Goal: Task Accomplishment & Management: Manage account settings

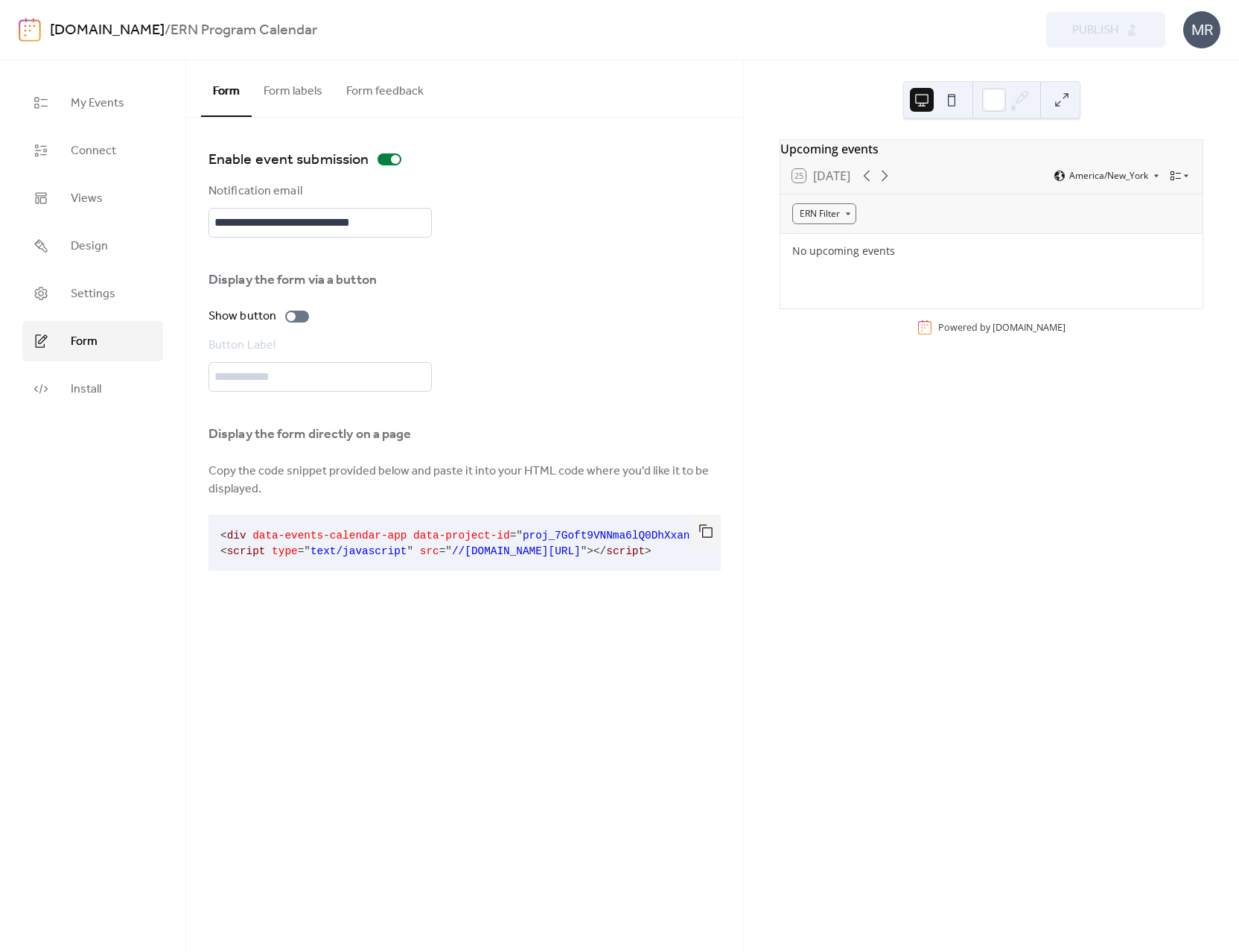
click at [1210, 47] on div "MR" at bounding box center [1202, 30] width 37 height 37
click at [1198, 69] on link "Account" at bounding box center [1180, 67] width 82 height 30
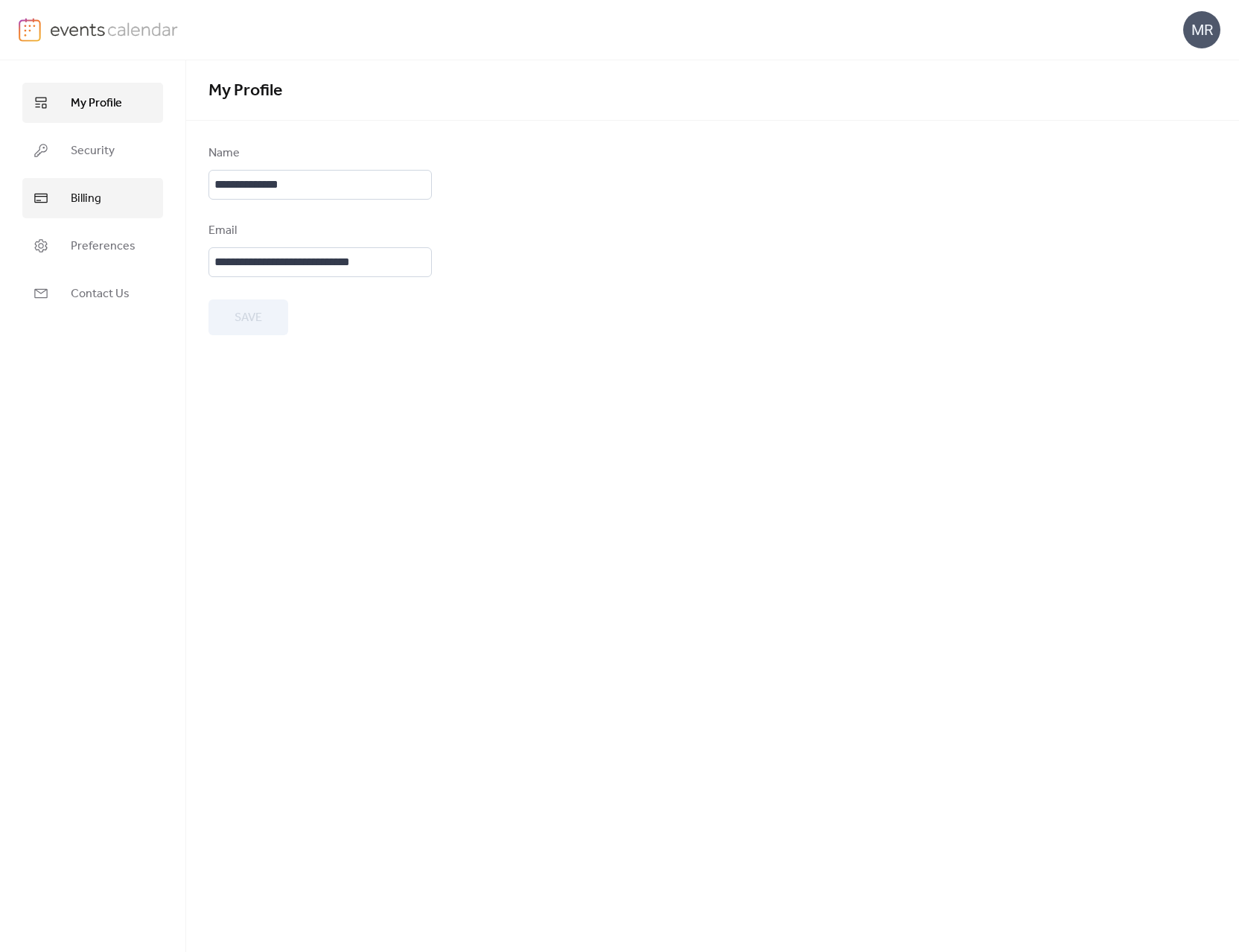
click at [69, 191] on link "Billing" at bounding box center [92, 198] width 140 height 40
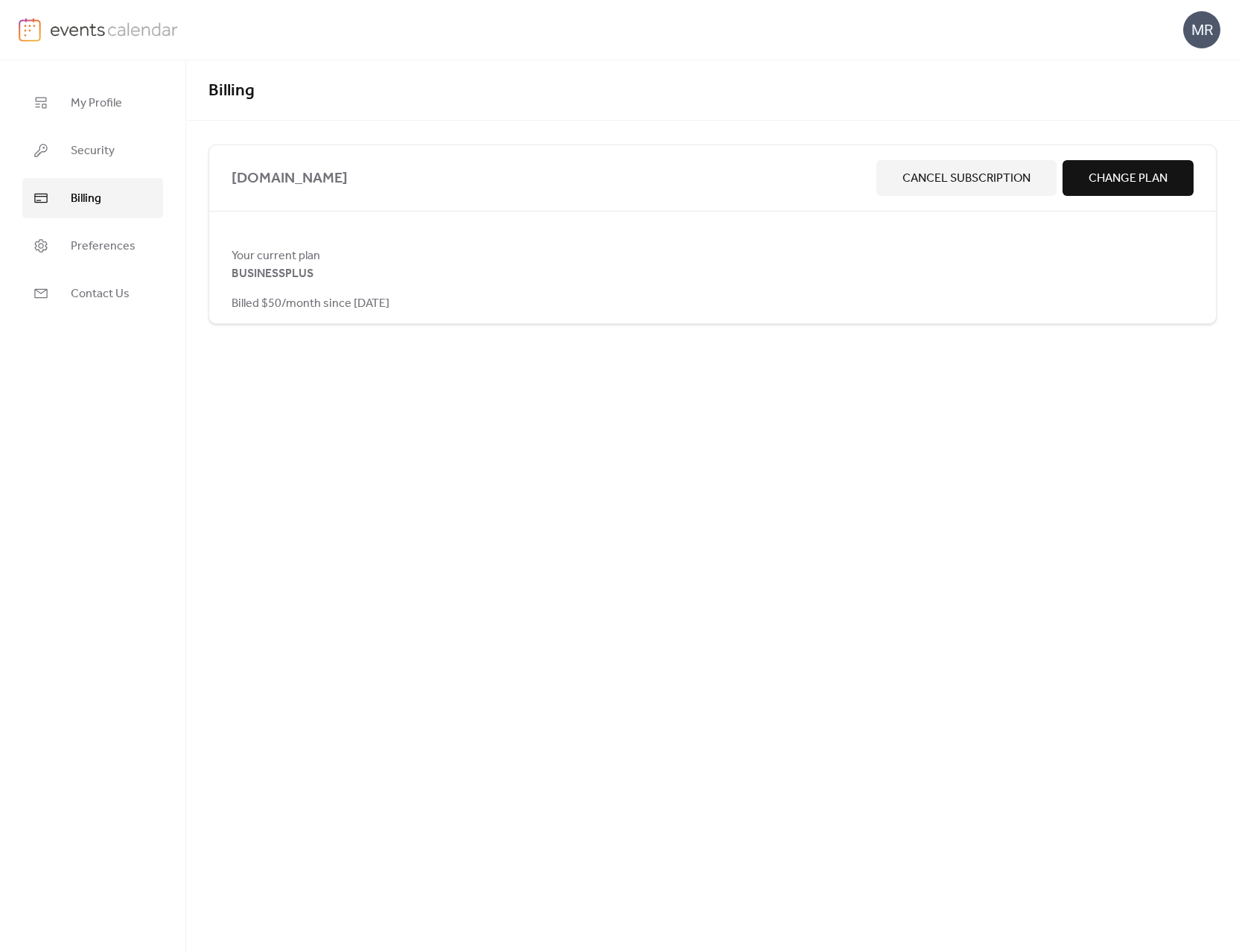
click at [364, 286] on div at bounding box center [713, 289] width 962 height 12
click at [1101, 185] on span "Change Plan" at bounding box center [1128, 178] width 79 height 18
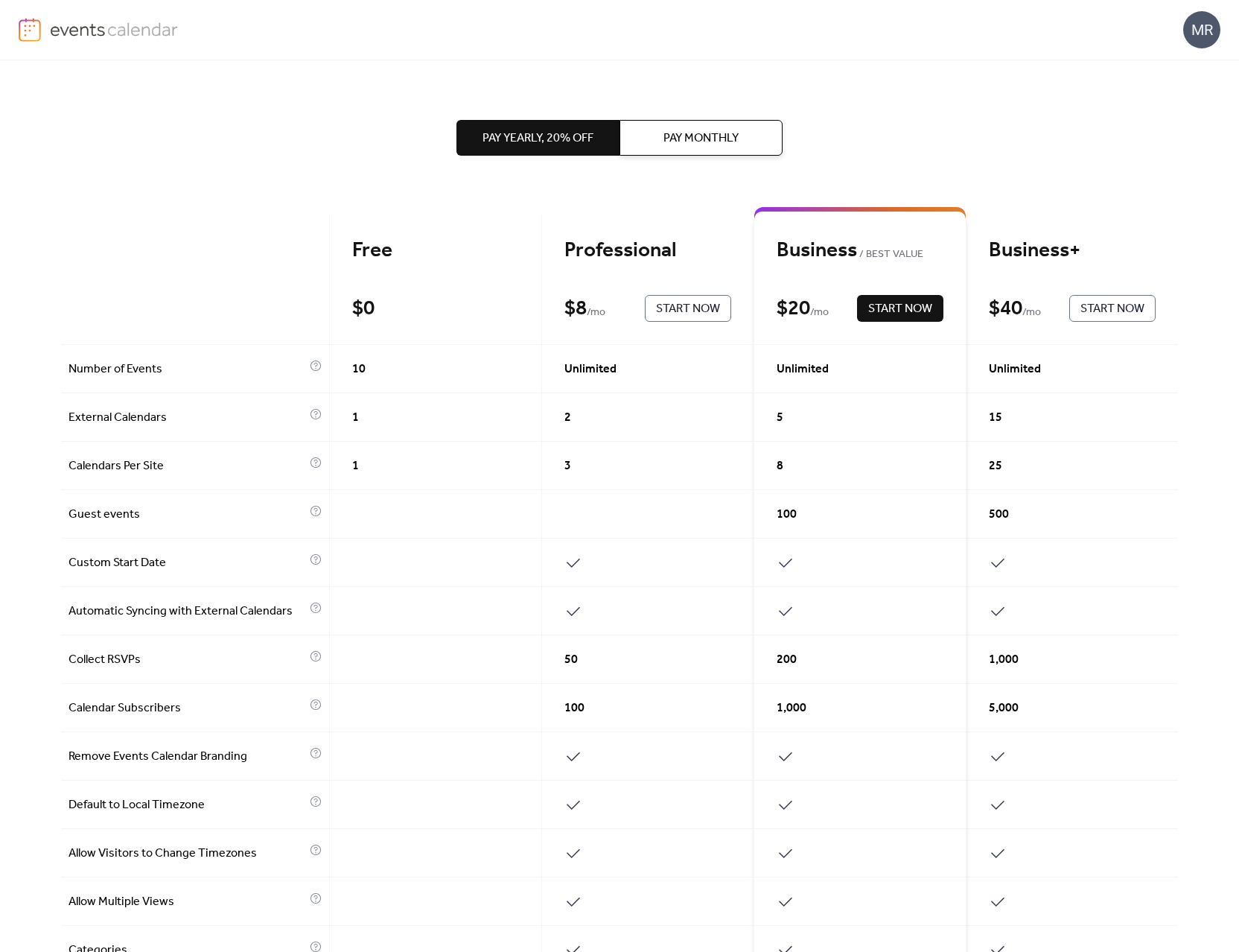
click at [680, 142] on span "Pay Monthly" at bounding box center [701, 139] width 75 height 18
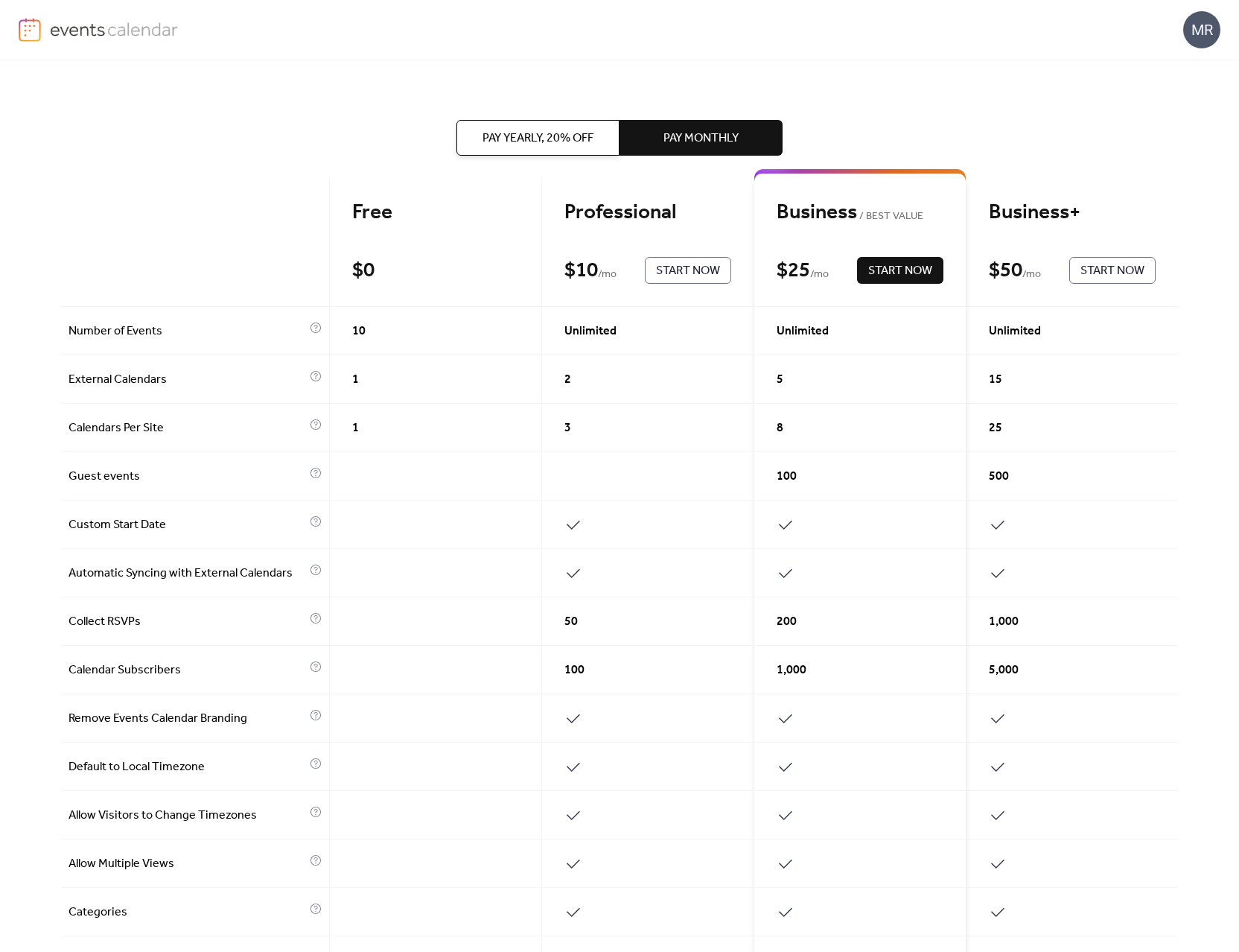
scroll to position [322, 0]
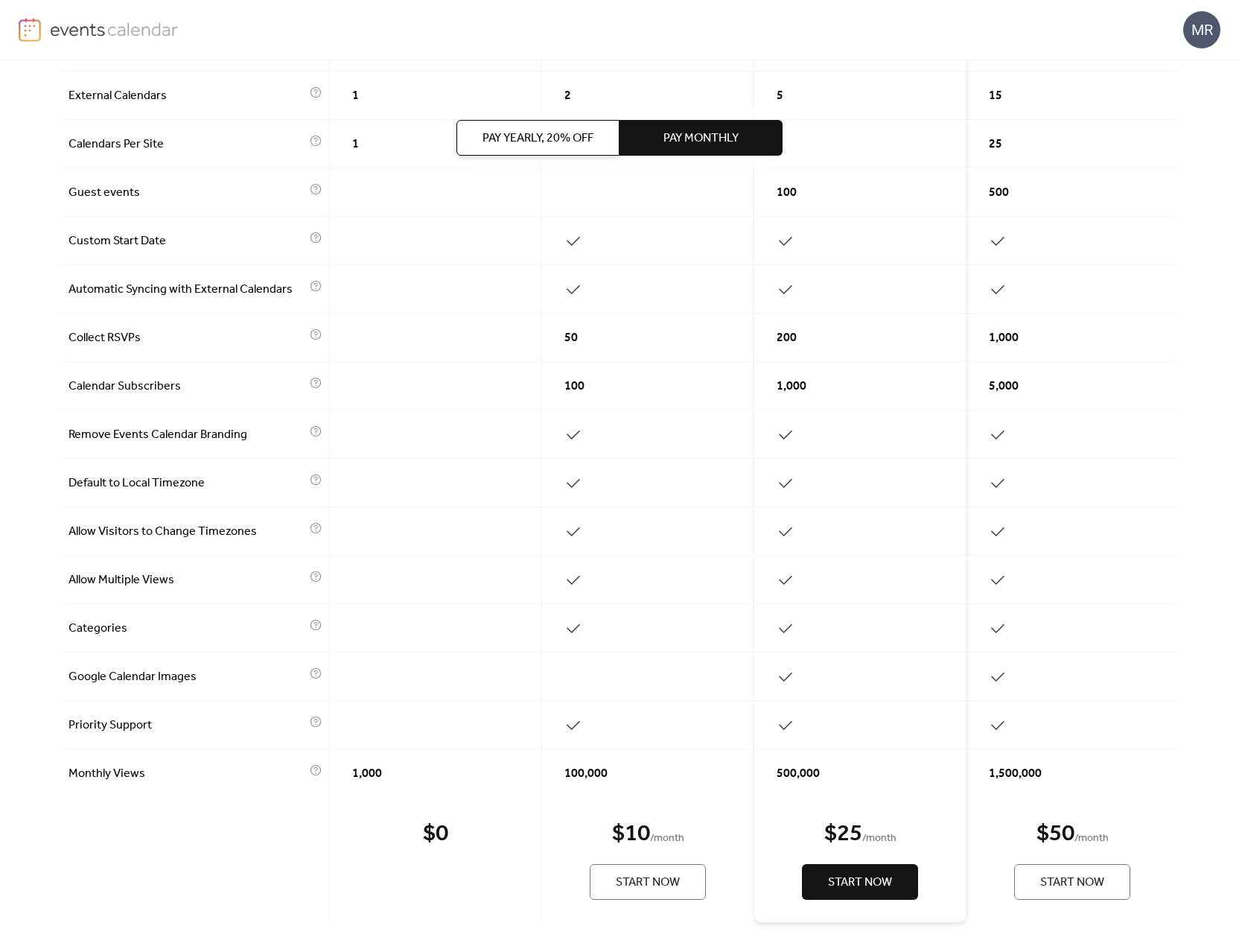
click at [667, 884] on span "Start Now" at bounding box center [648, 882] width 64 height 18
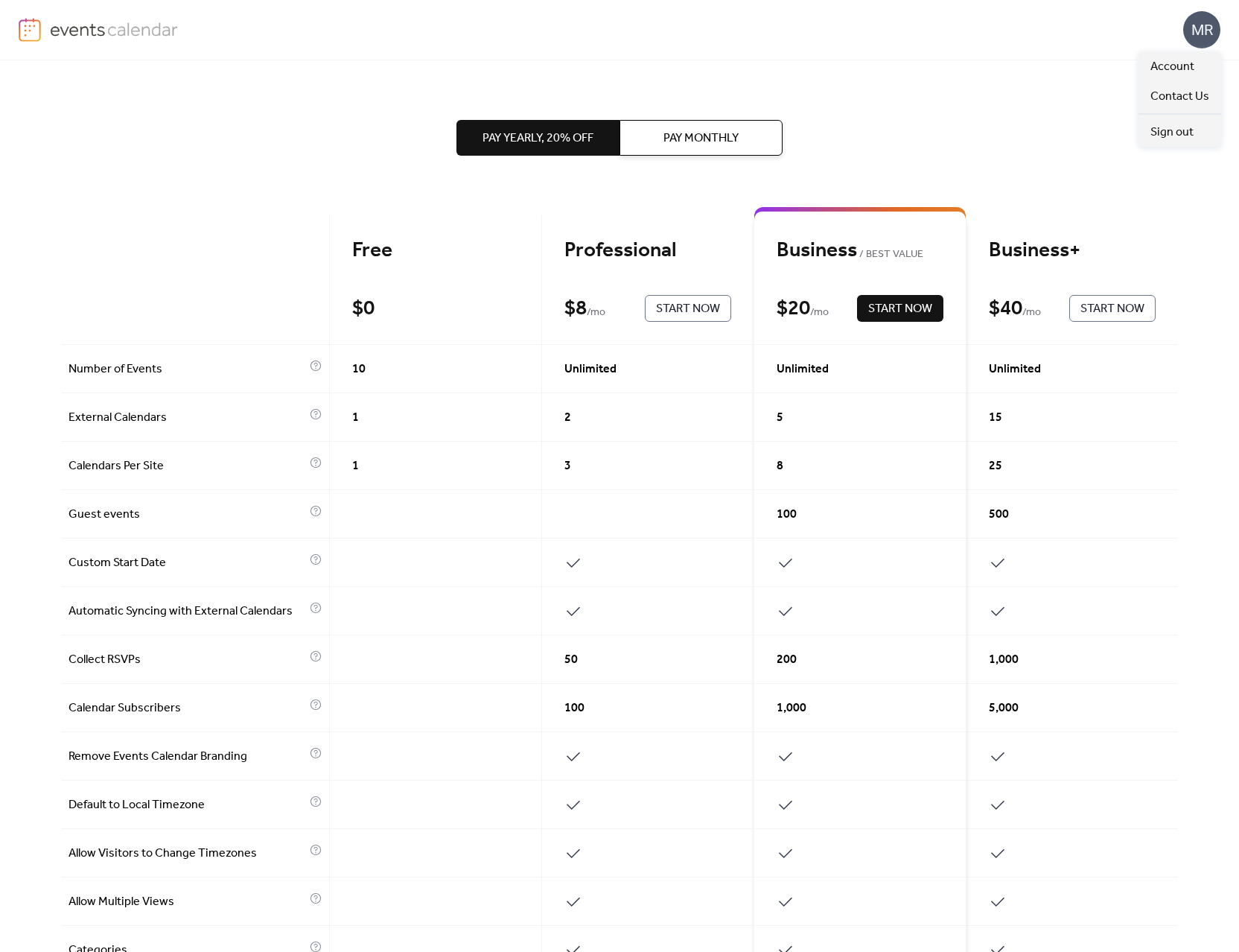
click at [1199, 34] on div "MR" at bounding box center [1202, 30] width 37 height 37
click at [1179, 69] on span "Account" at bounding box center [1172, 67] width 44 height 18
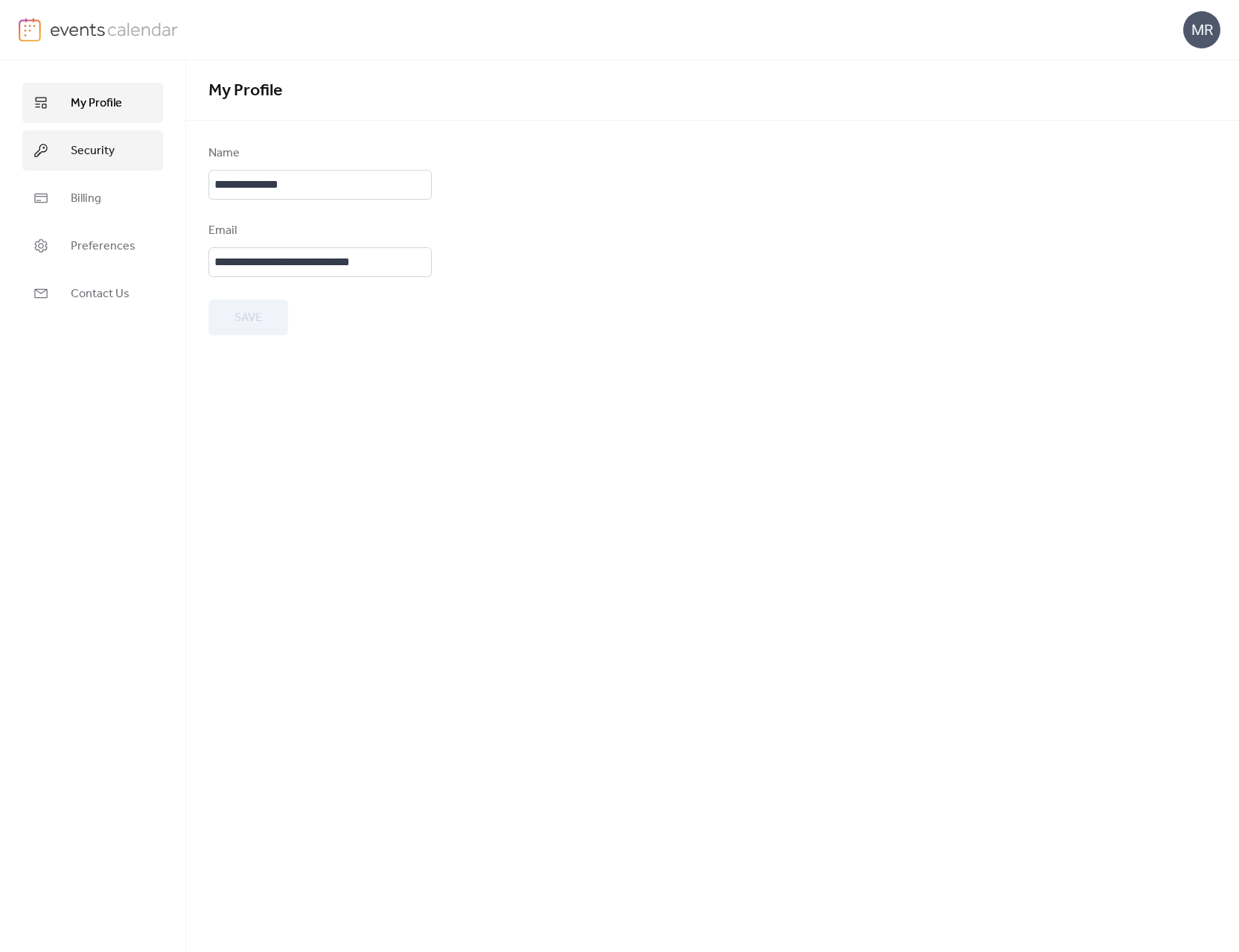
click at [54, 140] on link "Security" at bounding box center [92, 151] width 140 height 40
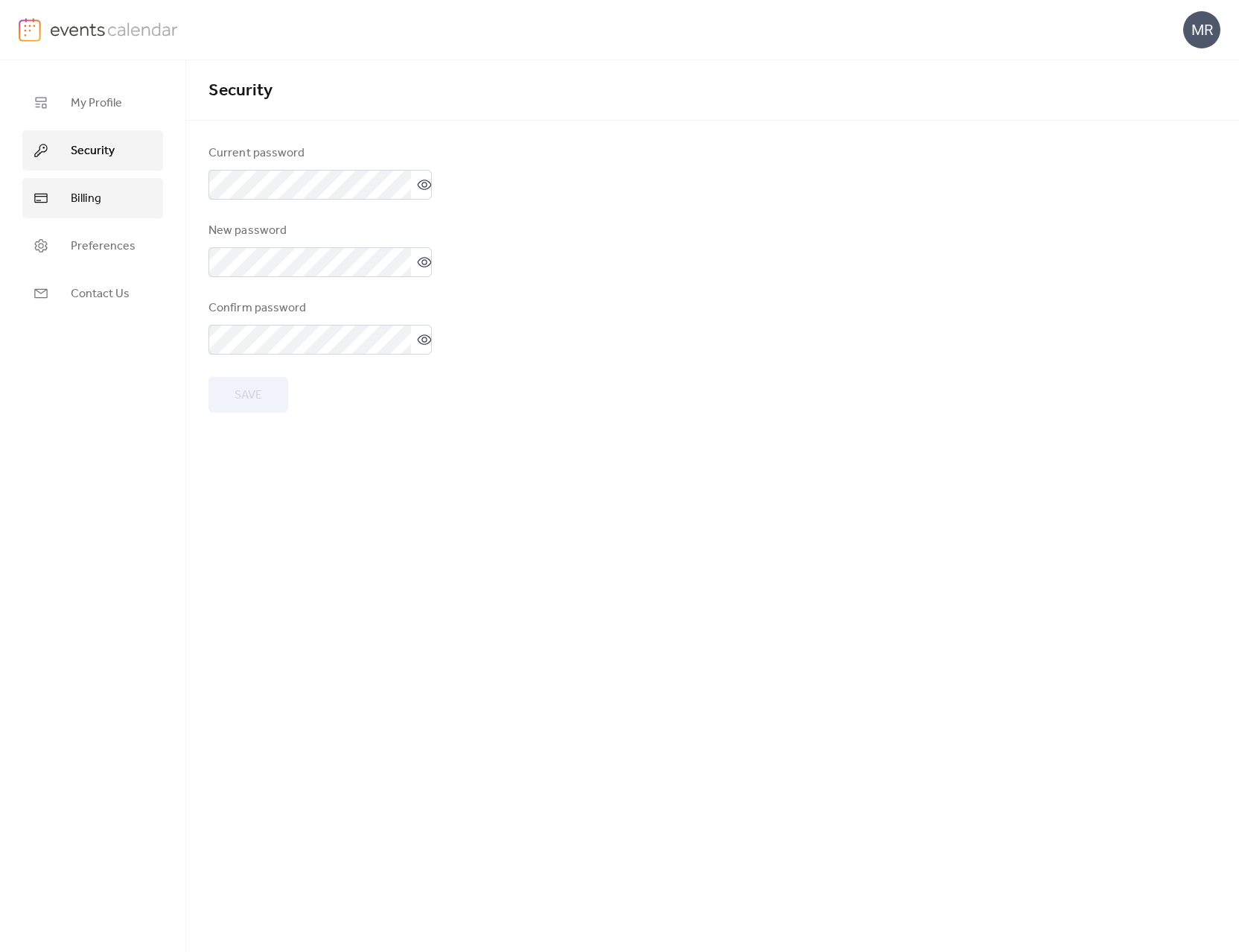
click at [104, 201] on link "Billing" at bounding box center [92, 198] width 140 height 40
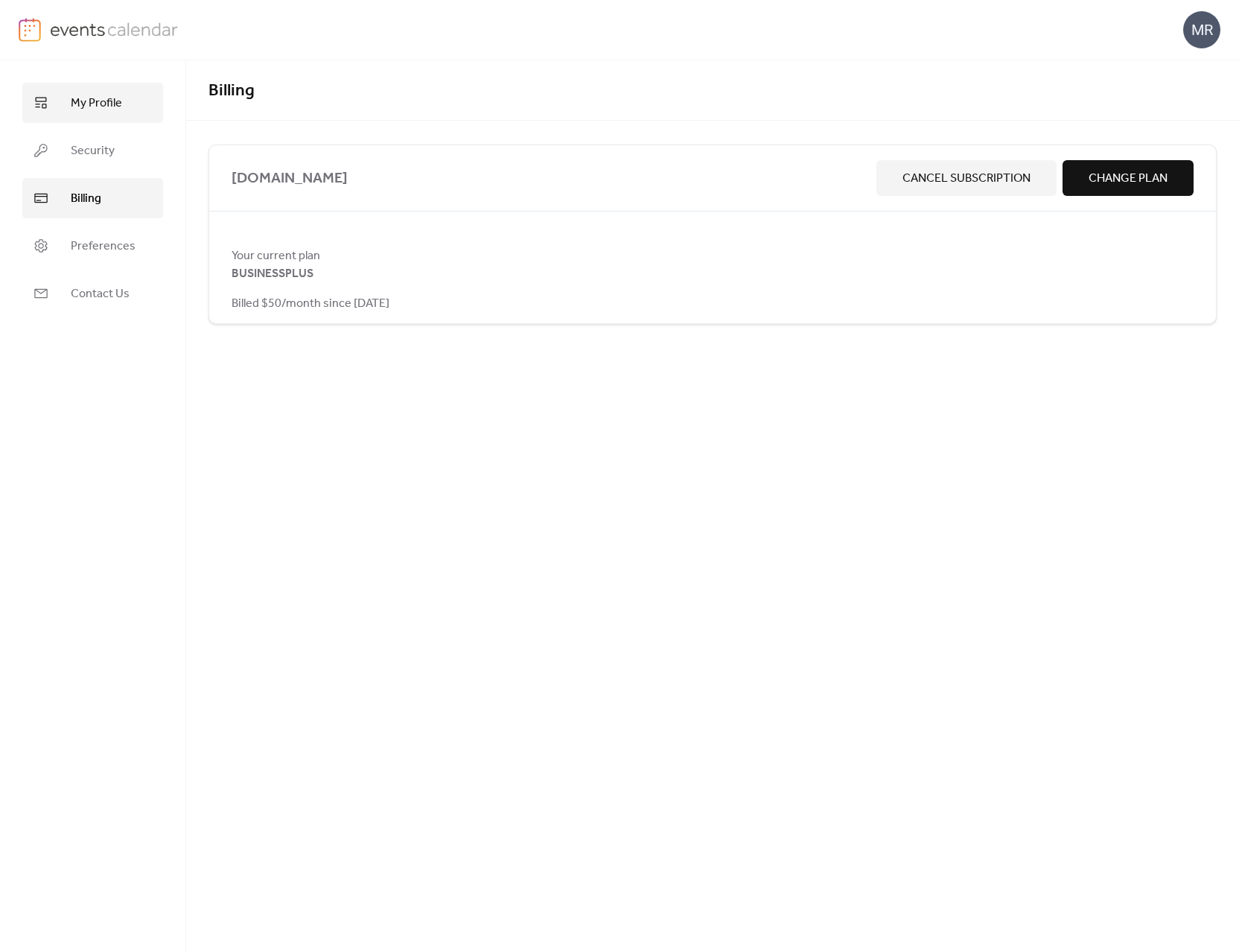
click at [90, 105] on span "My Profile" at bounding box center [97, 104] width 52 height 18
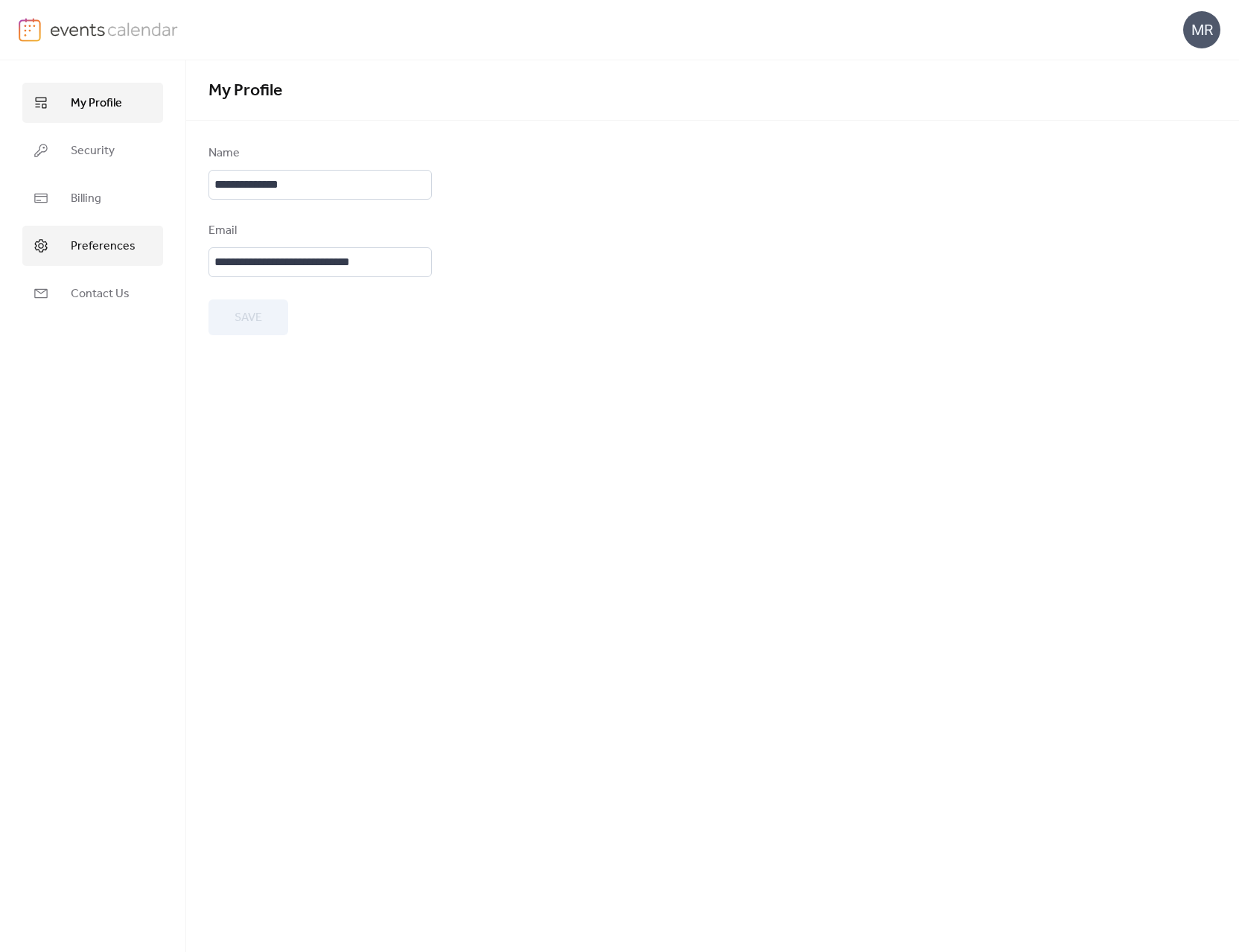
click at [86, 247] on span "Preferences" at bounding box center [104, 247] width 65 height 18
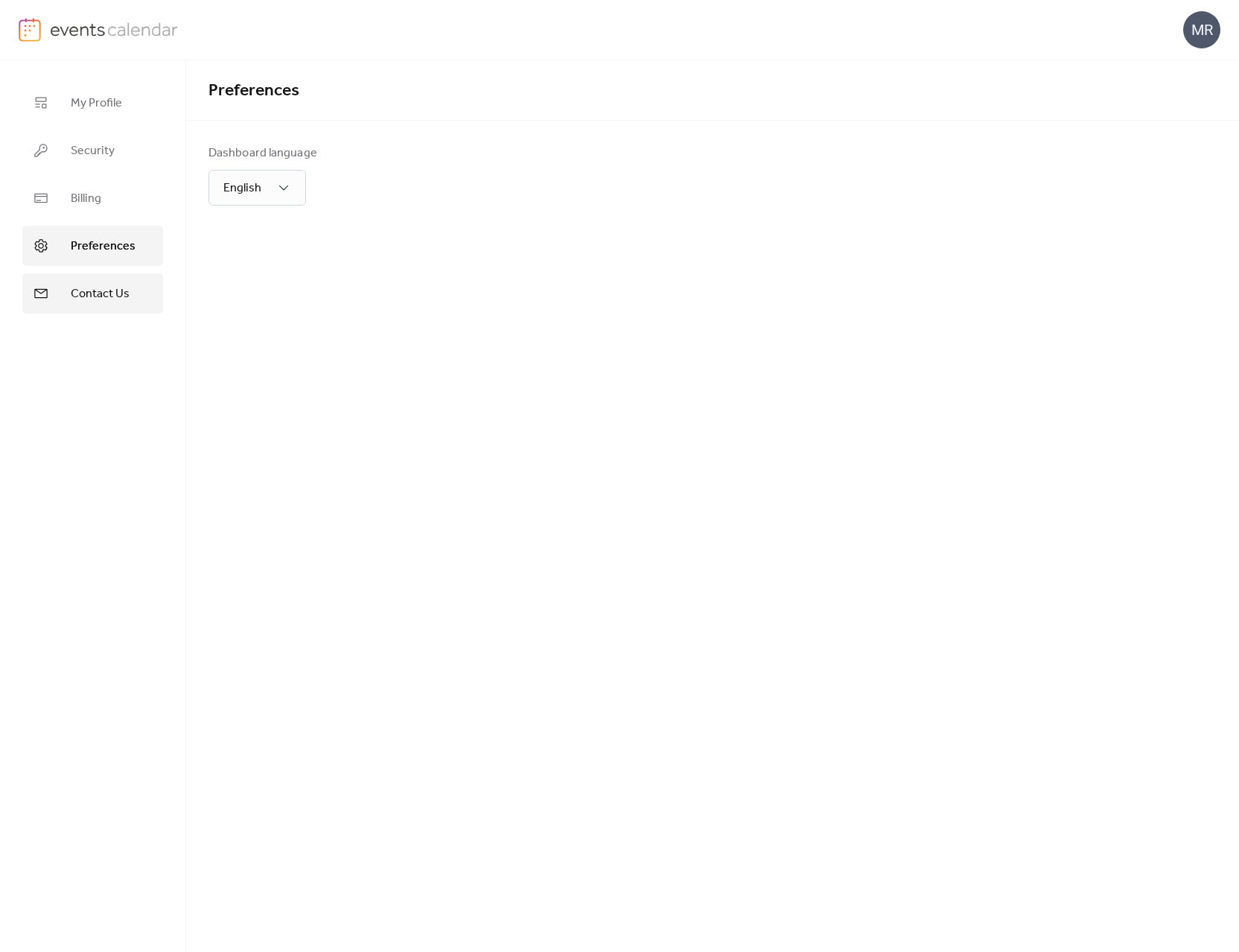
click at [101, 298] on span "Contact Us" at bounding box center [100, 294] width 59 height 18
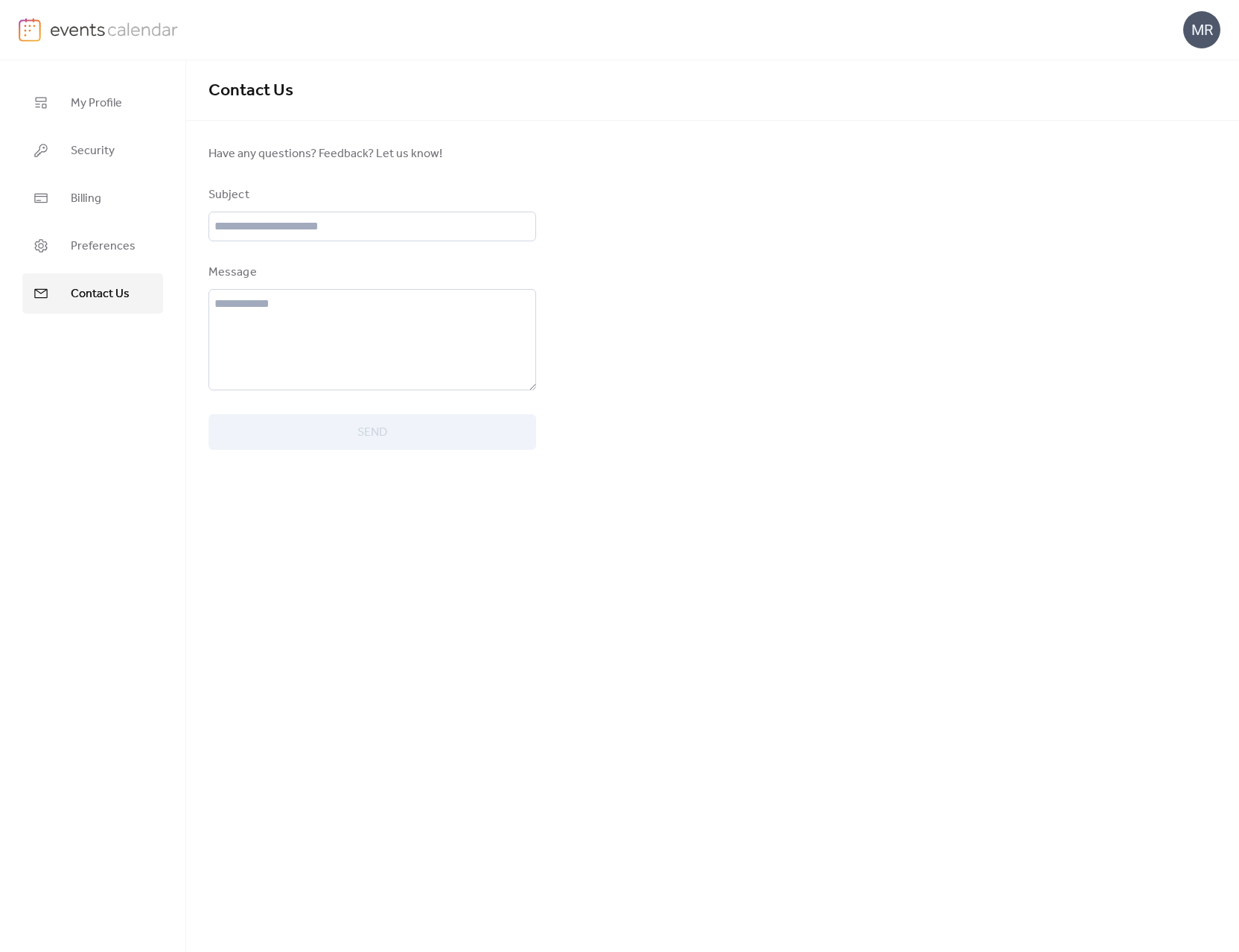
click at [96, 174] on ul "My Profile Security Billing Preferences Contact Us" at bounding box center [92, 197] width 140 height 231
click at [32, 25] on img at bounding box center [29, 29] width 22 height 24
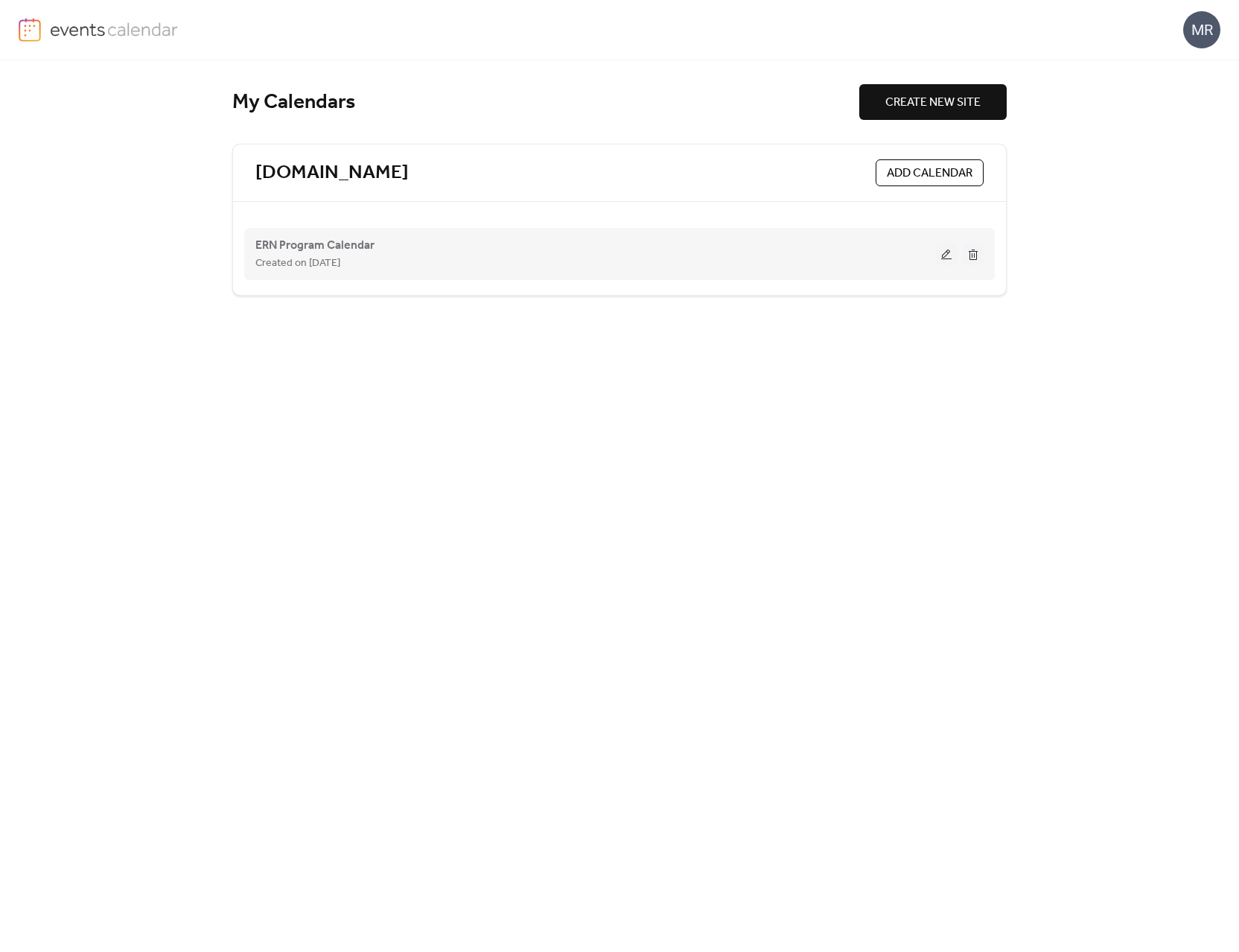
click at [529, 272] on div "ERN Program Calendar Created on [DATE]" at bounding box center [620, 254] width 728 height 60
click at [329, 237] on span "ERN Program Calendar" at bounding box center [315, 246] width 119 height 18
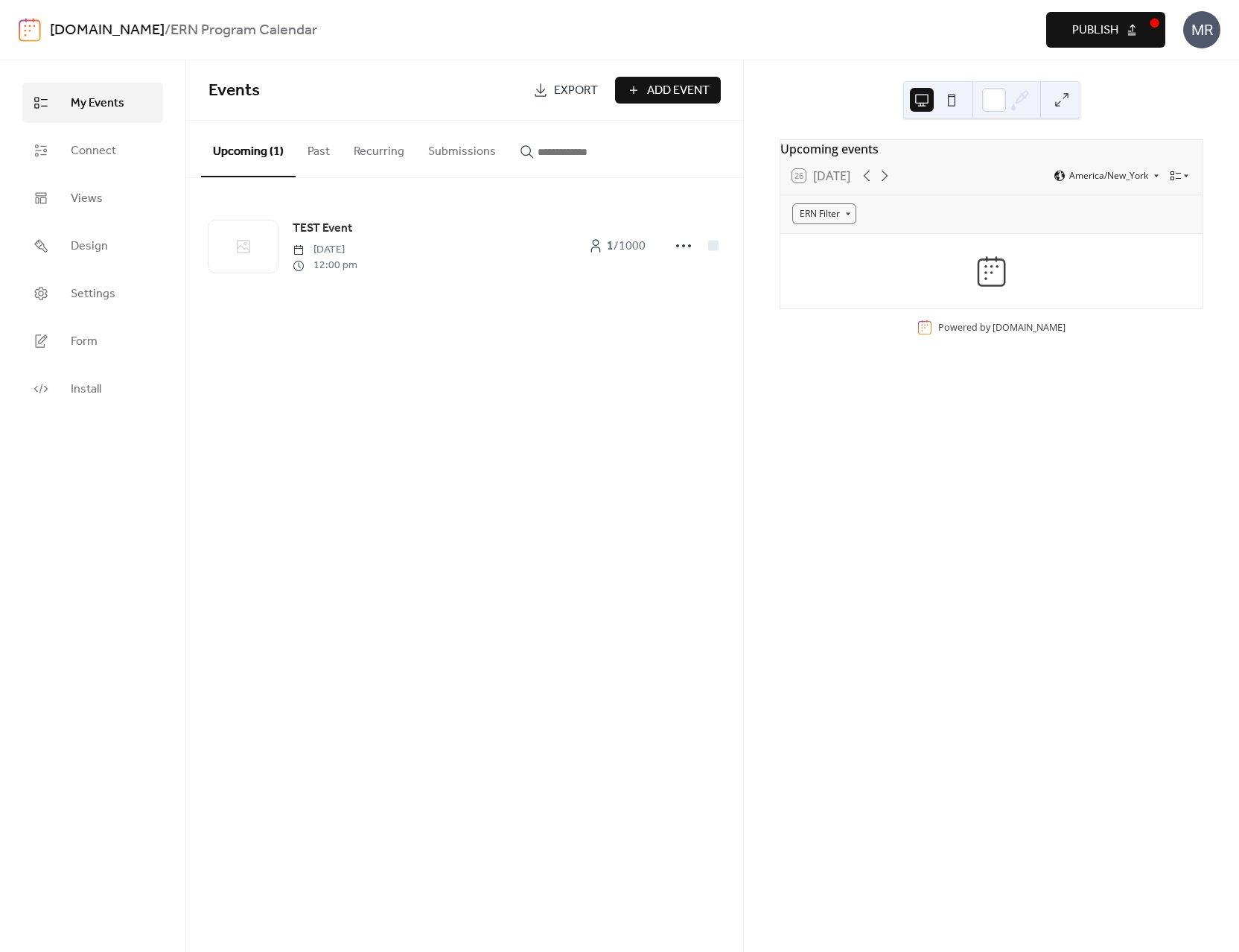
click at [303, 439] on div "Events Export Add Event Upcoming (1) Past Recurring Submissions TEST Event [DAT…" at bounding box center [464, 506] width 557 height 891
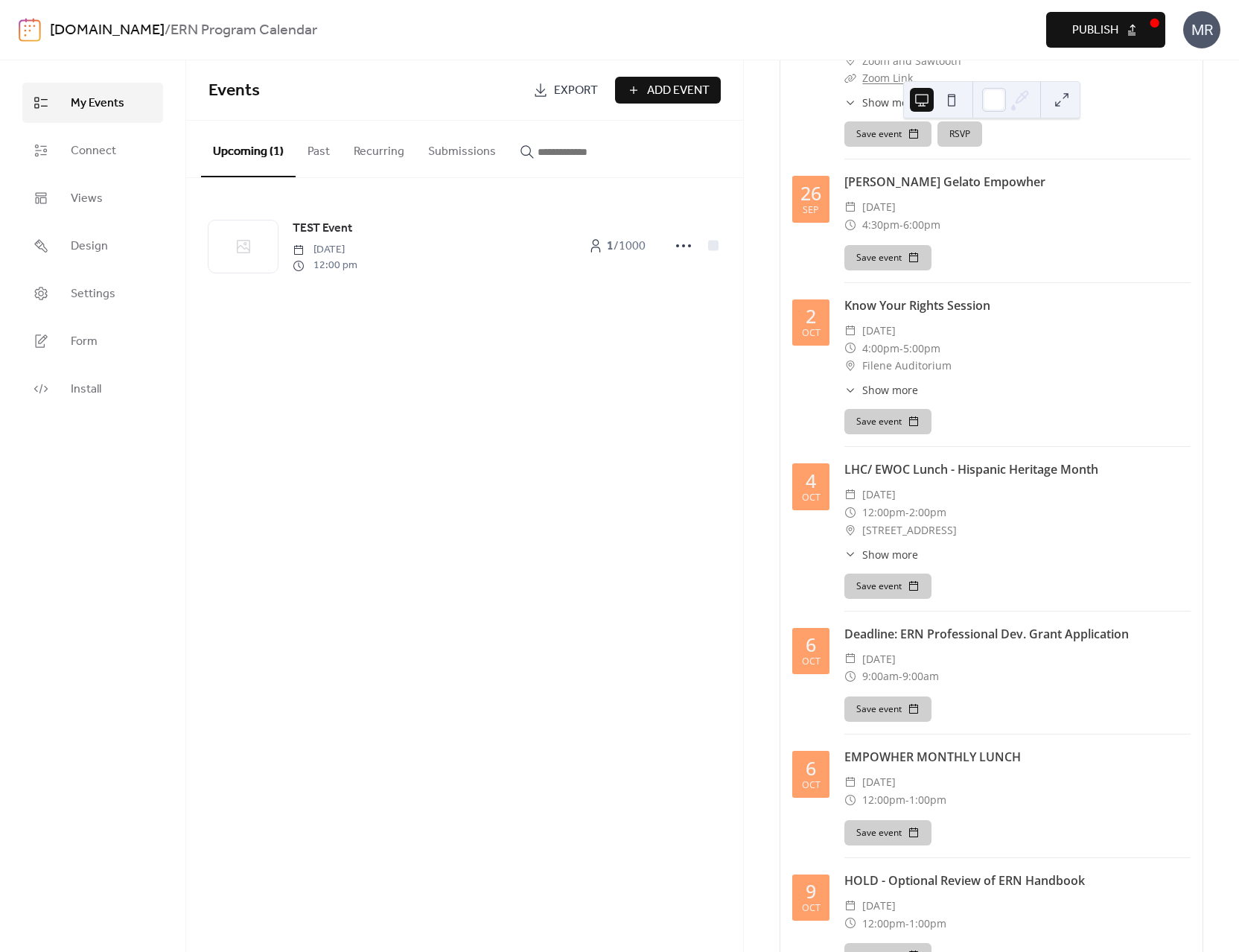
scroll to position [32, 0]
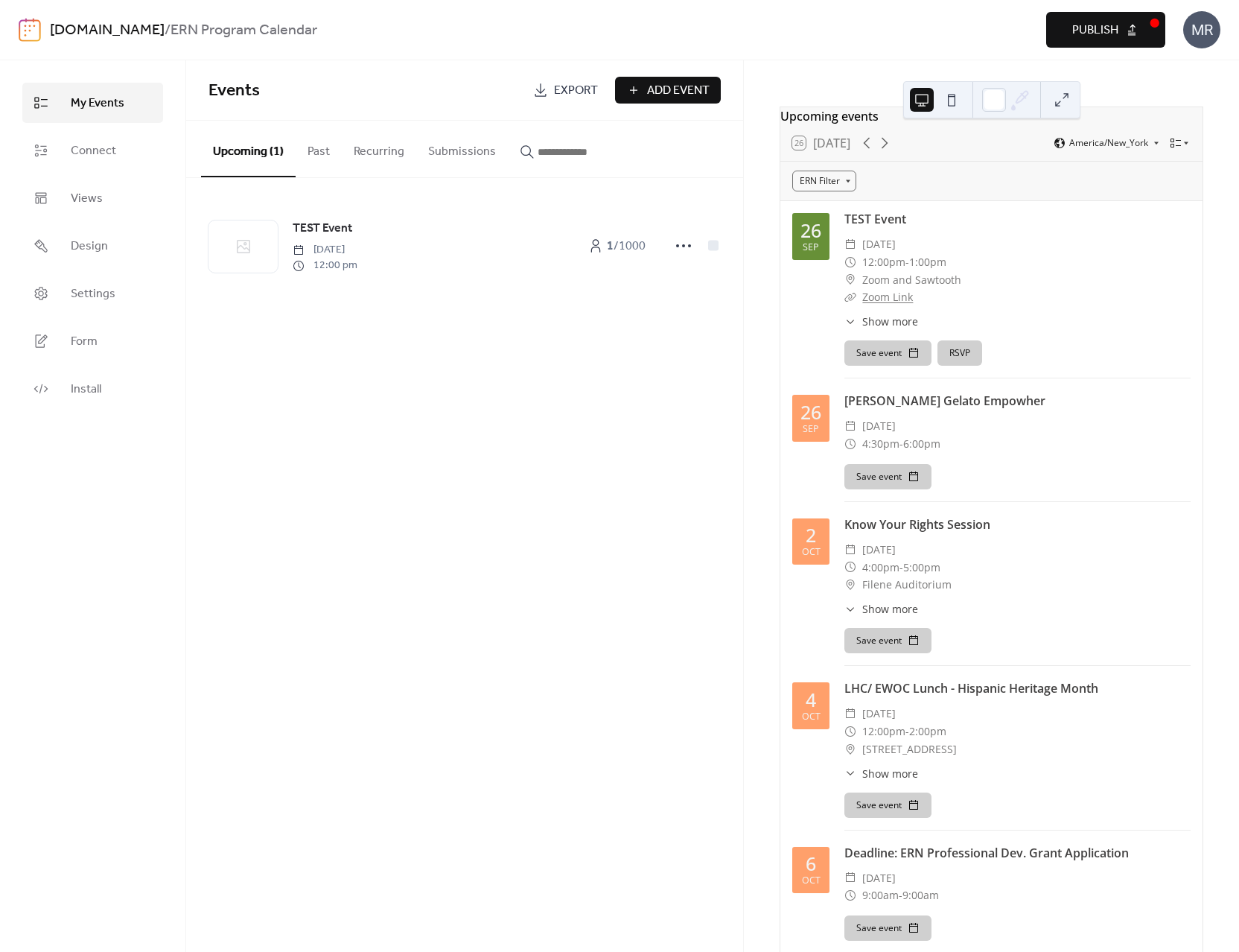
click at [886, 617] on span "Show more" at bounding box center [891, 609] width 56 height 16
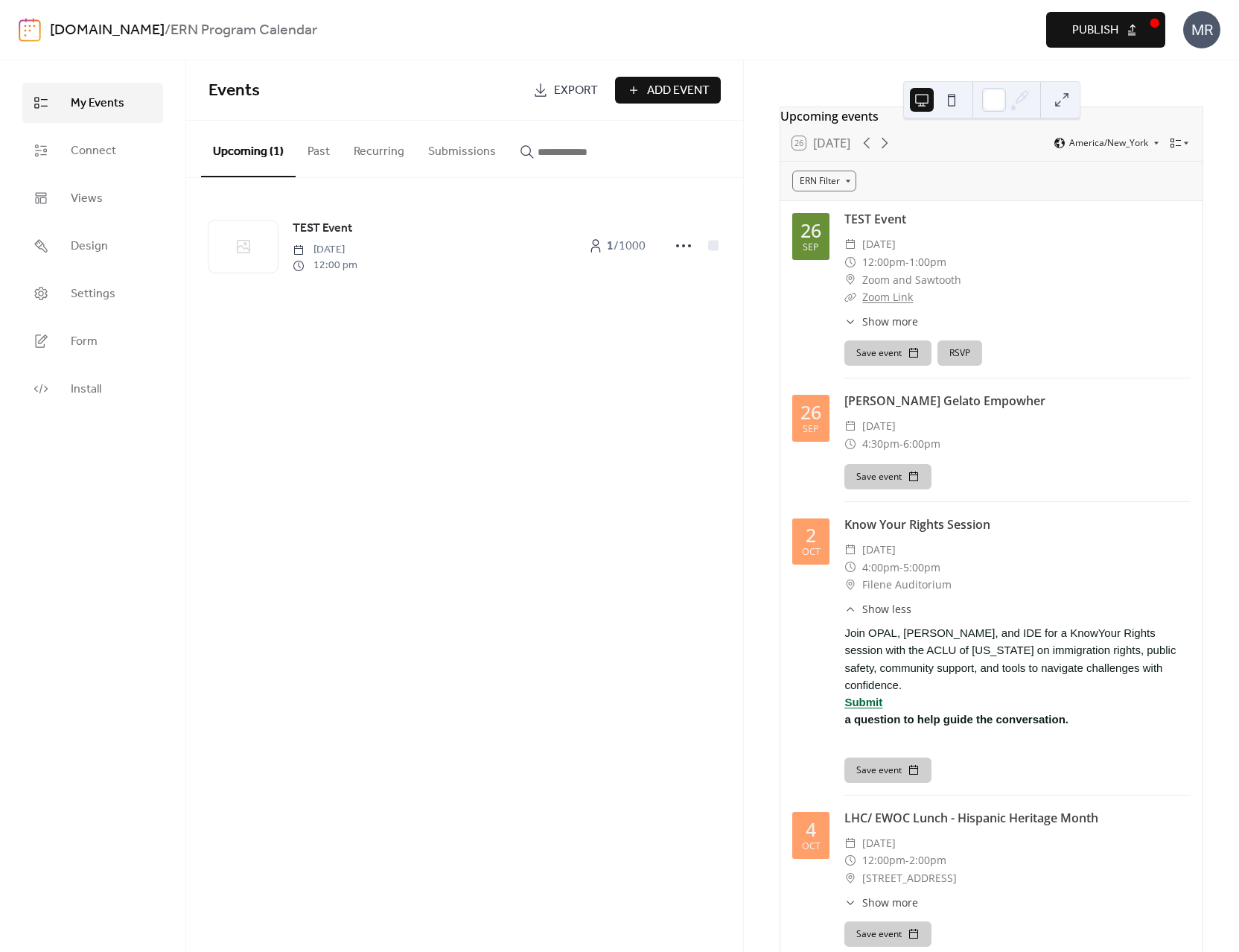
click at [981, 657] on span "Join OPAL, [PERSON_NAME], and IDE for a KnowYour Rights session with the ACLU o…" at bounding box center [1017, 658] width 347 height 69
click at [967, 676] on span "Join OPAL, [PERSON_NAME], and IDE for a KnowYour Rights session with the ACLU o…" at bounding box center [1017, 658] width 347 height 69
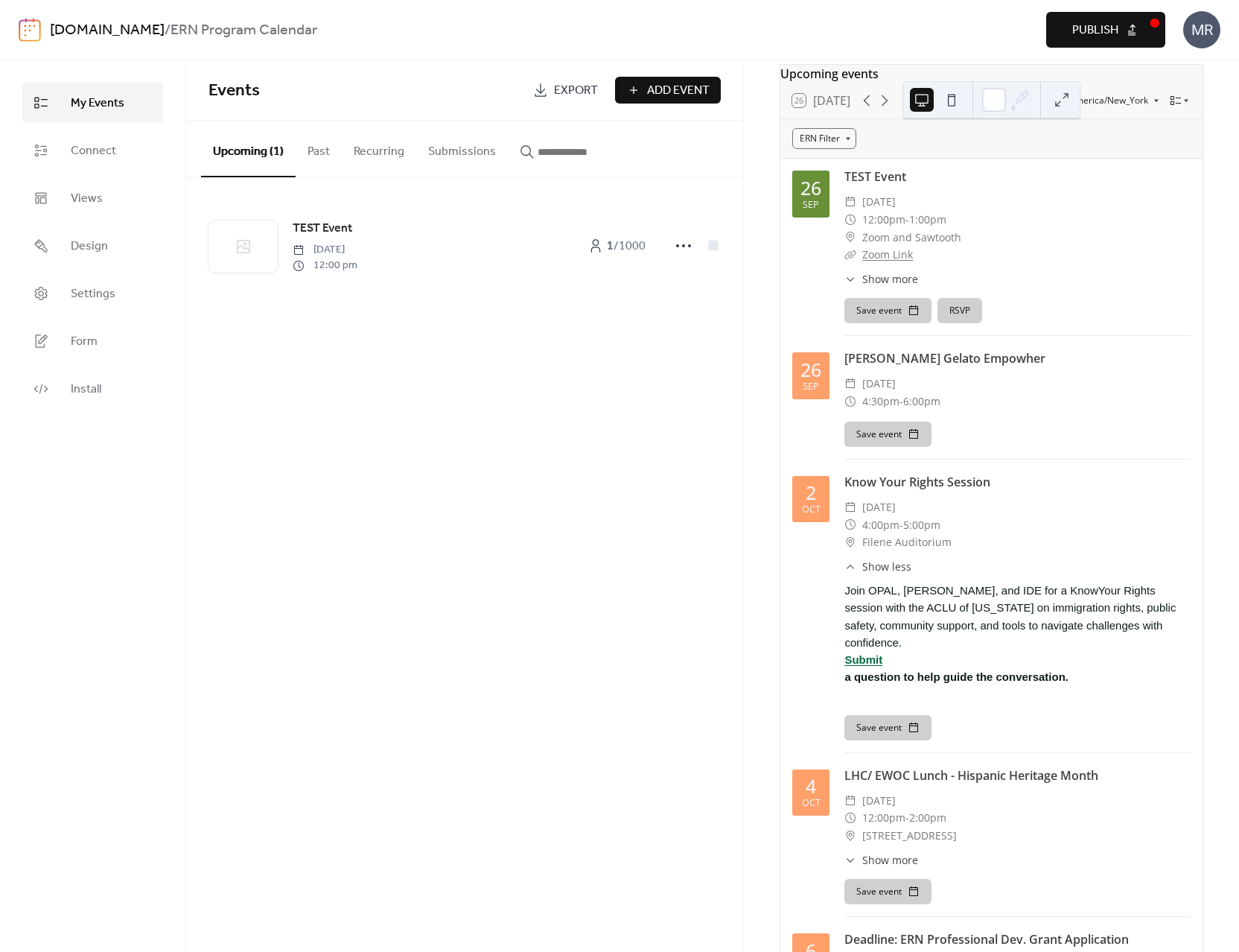
scroll to position [51, 0]
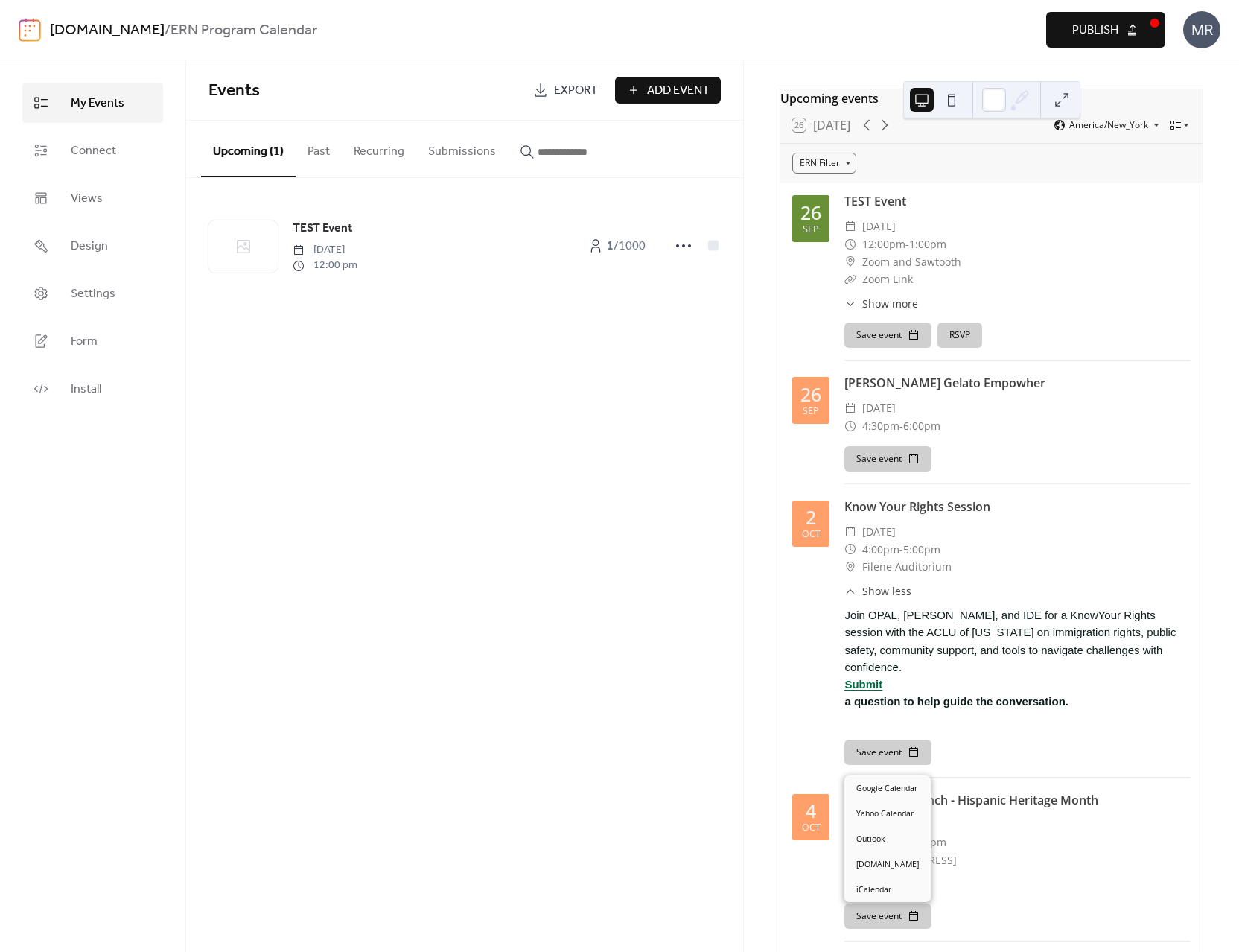
click at [873, 755] on button "Save event" at bounding box center [887, 752] width 87 height 25
click at [972, 676] on span "Join OPAL, [PERSON_NAME], and IDE for a KnowYour Rights session with the ACLU o…" at bounding box center [1017, 641] width 347 height 69
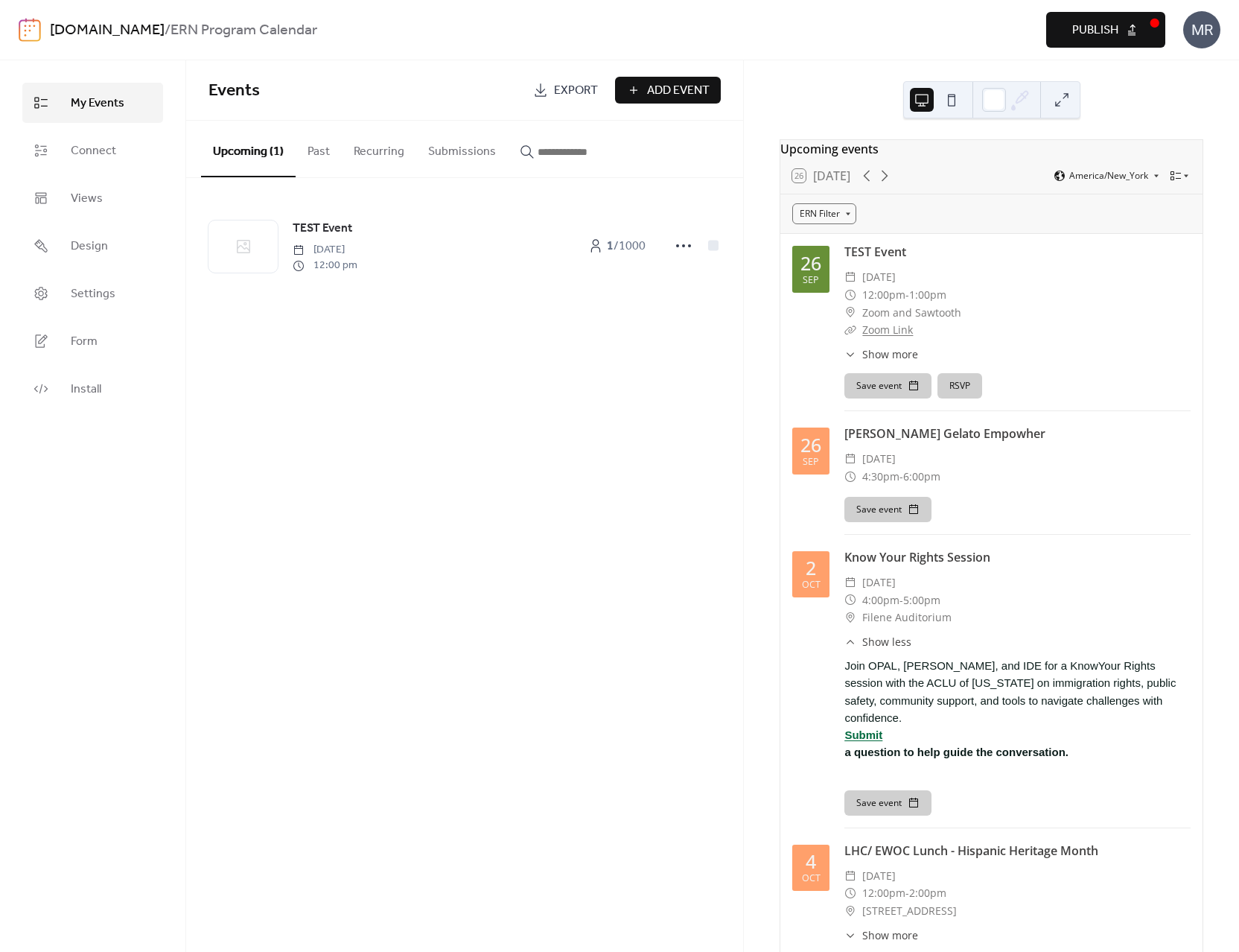
click at [554, 540] on div "Events Export Add Event Upcoming (1) Past Recurring Submissions TEST Event [DAT…" at bounding box center [464, 506] width 557 height 891
